Goal: Find specific page/section: Find specific page/section

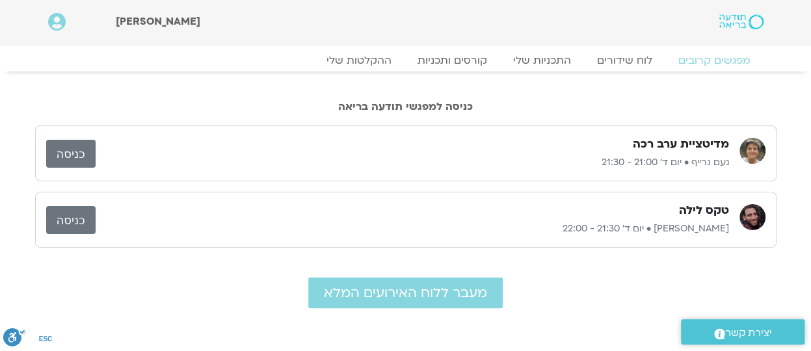
click at [362, 245] on div "טקס לילה [PERSON_NAME] • יום ד׳ 21:30 - 22:00 כניסה" at bounding box center [405, 220] width 741 height 56
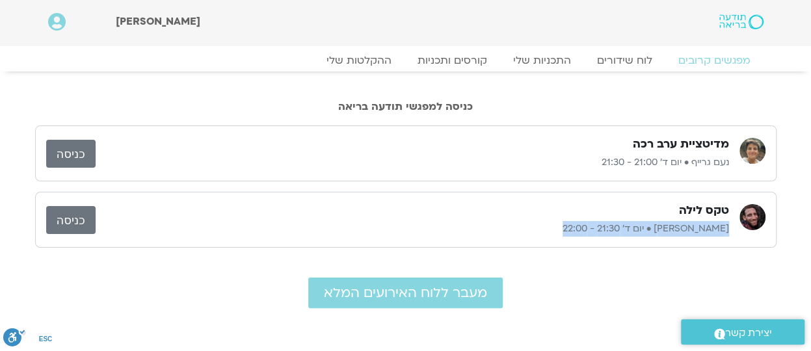
click at [362, 245] on div "טקס לילה [PERSON_NAME] • יום ד׳ 21:30 - 22:00 כניסה" at bounding box center [405, 220] width 741 height 56
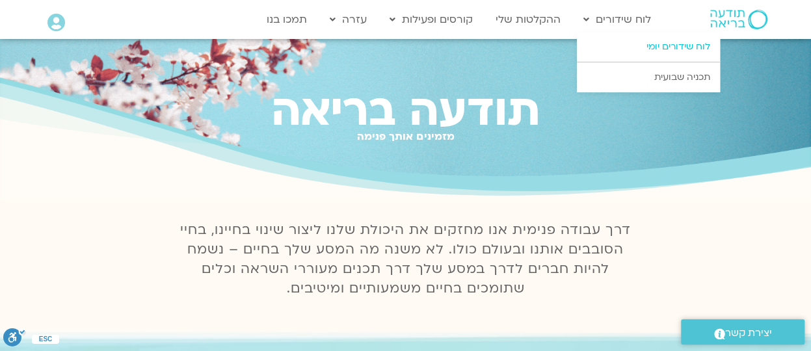
click at [643, 48] on link "לוח שידורים יומי" at bounding box center [648, 47] width 143 height 30
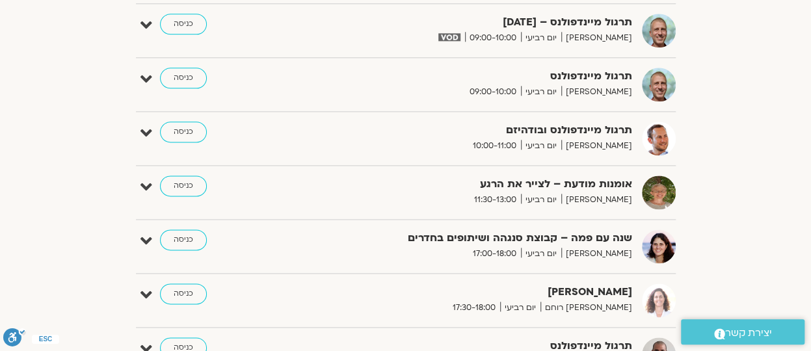
scroll to position [781, 0]
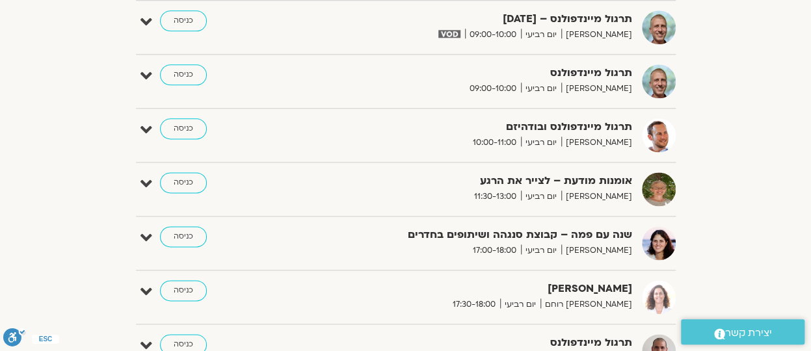
drag, startPoint x: 810, startPoint y: 136, endPoint x: 814, endPoint y: 150, distance: 14.8
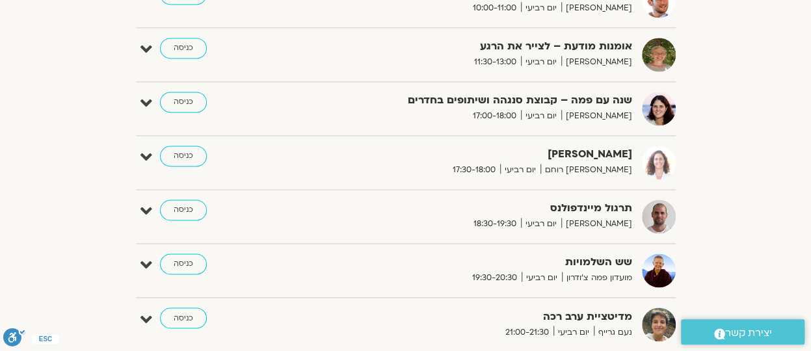
scroll to position [901, 0]
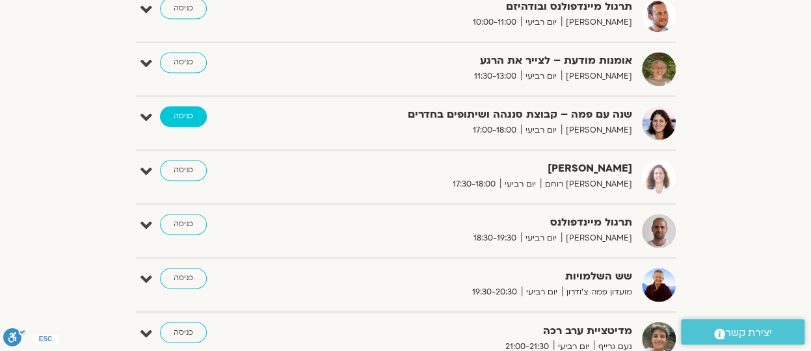
click at [189, 109] on link "כניסה" at bounding box center [183, 116] width 47 height 21
